Goal: Task Accomplishment & Management: Use online tool/utility

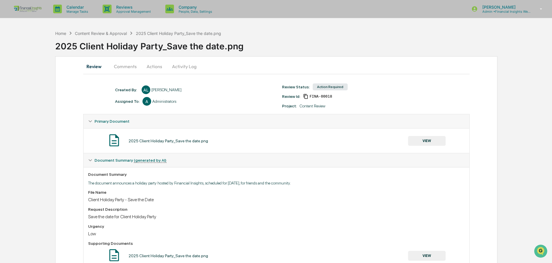
click at [421, 140] on button "VIEW" at bounding box center [427, 141] width 38 height 10
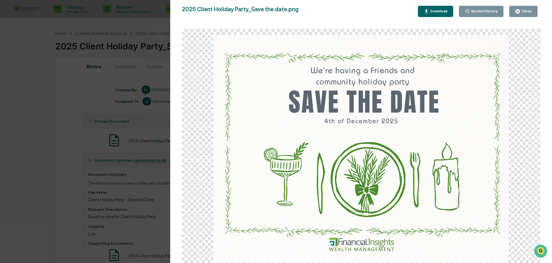
scroll to position [29, 0]
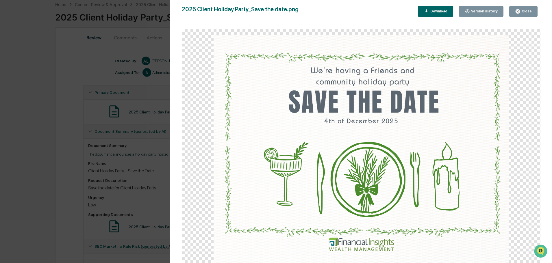
click at [527, 12] on div "Close" at bounding box center [525, 11] width 11 height 4
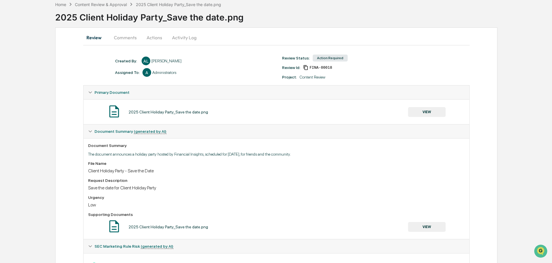
click at [163, 40] on button "Actions" at bounding box center [154, 38] width 26 height 14
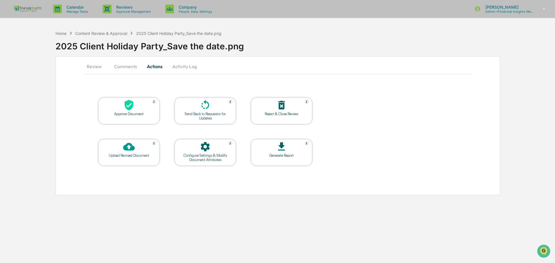
click at [209, 108] on icon at bounding box center [205, 105] width 12 height 12
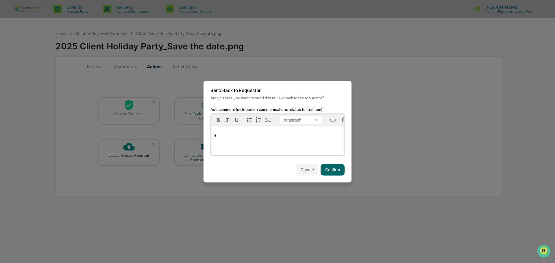
click at [226, 143] on div "*" at bounding box center [277, 141] width 133 height 29
drag, startPoint x: 258, startPoint y: 137, endPoint x: 252, endPoint y: 135, distance: 6.3
click at [252, 135] on p "**********" at bounding box center [277, 136] width 127 height 4
click at [327, 164] on button "Confirm" at bounding box center [332, 170] width 24 height 12
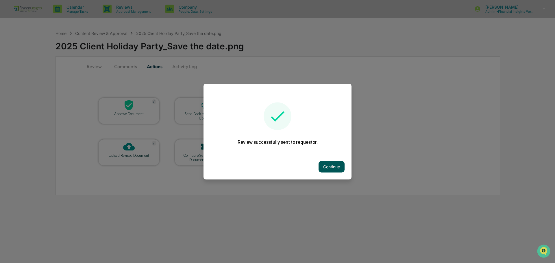
click at [335, 164] on button "Continue" at bounding box center [331, 167] width 26 height 12
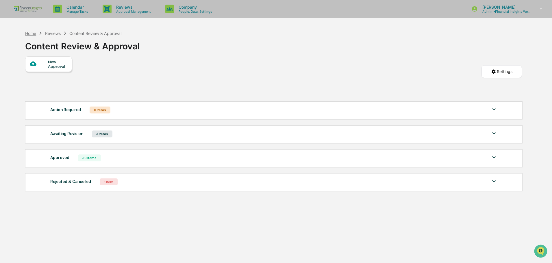
click at [28, 36] on div "Home" at bounding box center [30, 33] width 11 height 5
